Goal: Transaction & Acquisition: Purchase product/service

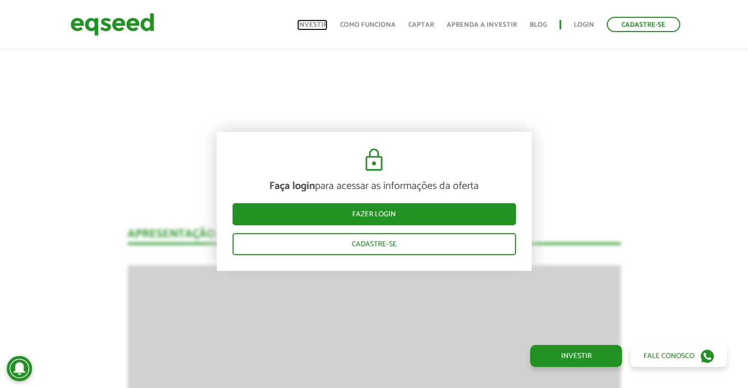
click at [323, 22] on link "Investir" at bounding box center [312, 25] width 30 height 7
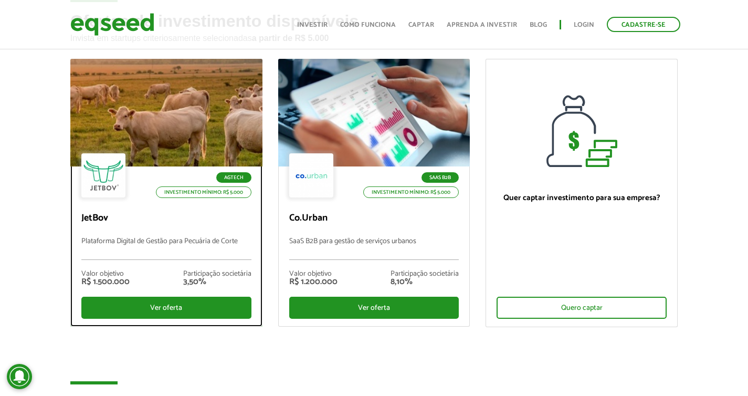
click at [122, 139] on div at bounding box center [166, 112] width 231 height 129
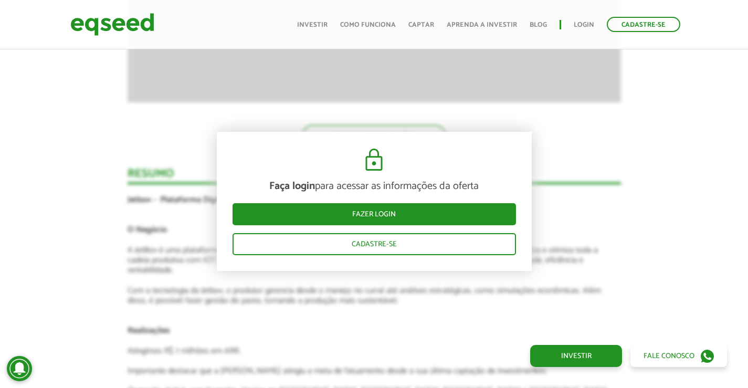
scroll to position [1753, 0]
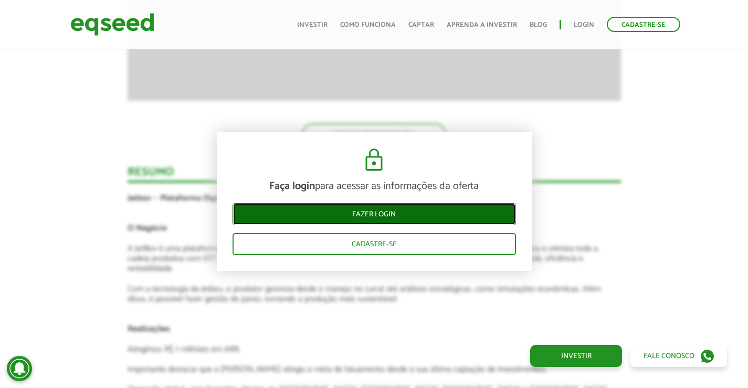
click at [401, 210] on link "Fazer login" at bounding box center [375, 214] width 284 height 22
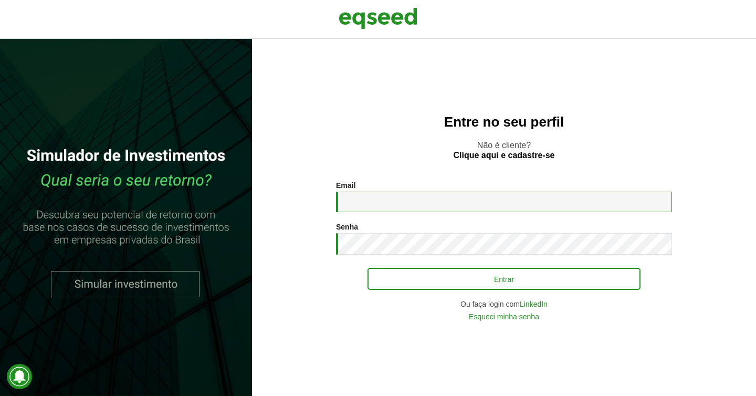
type input "**********"
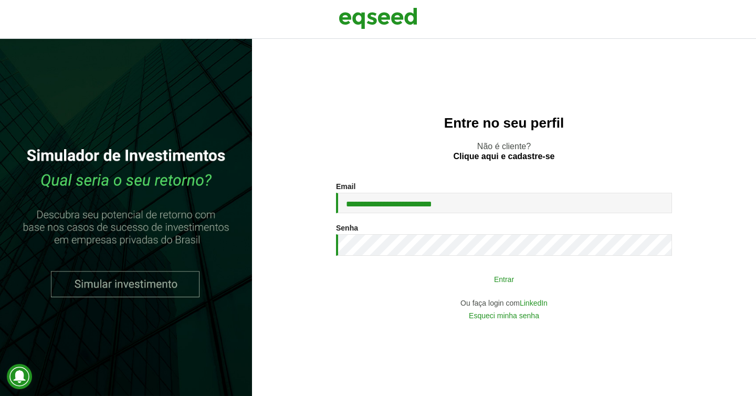
click at [446, 272] on button "Entrar" at bounding box center [504, 279] width 273 height 20
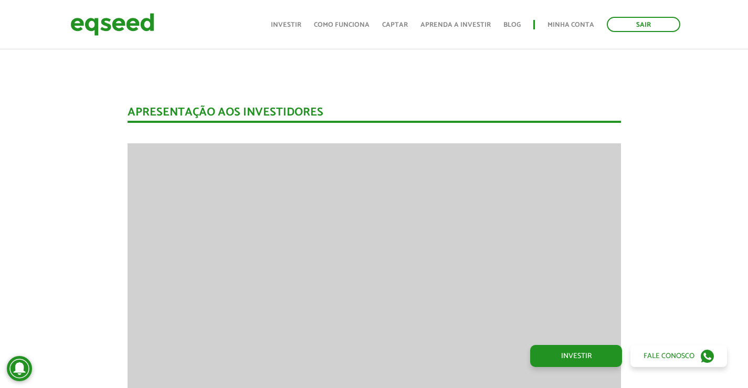
scroll to position [1196, 0]
